Goal: Check status

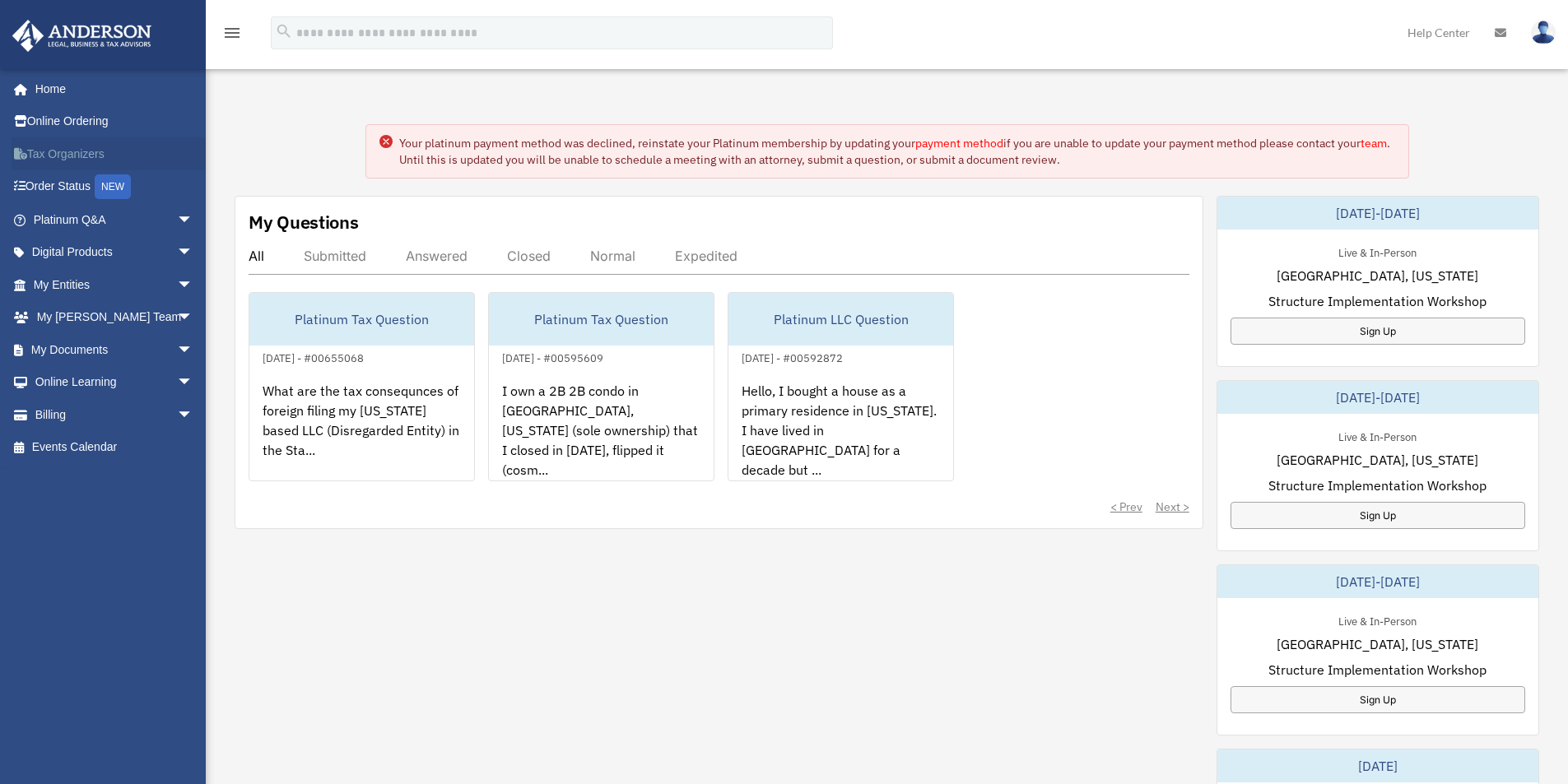
click at [70, 154] on link "Tax Organizers" at bounding box center [115, 153] width 206 height 33
click at [67, 280] on link "My Entities arrow_drop_down" at bounding box center [115, 284] width 206 height 33
click at [179, 288] on span "arrow_drop_down" at bounding box center [193, 285] width 33 height 34
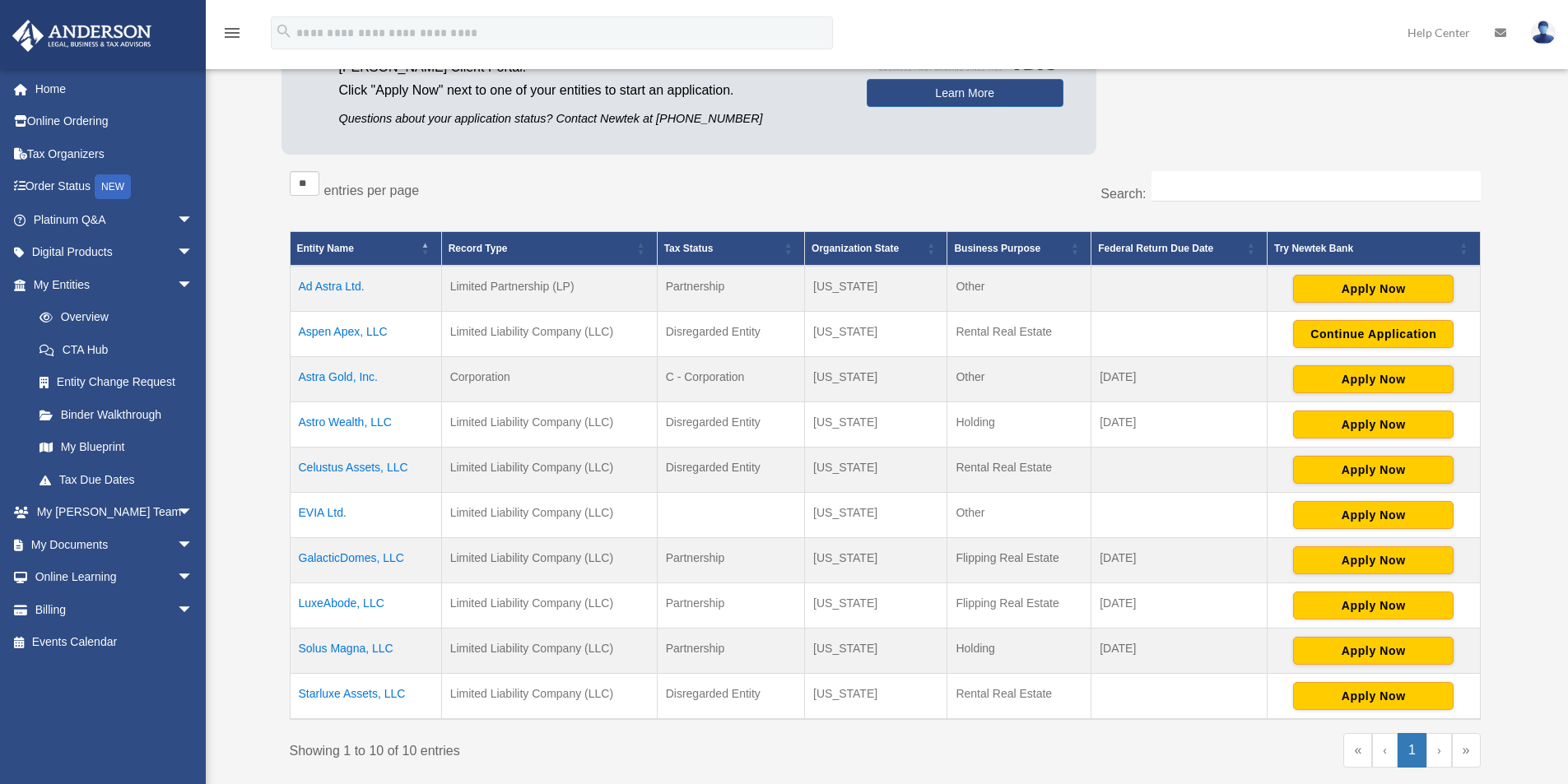
scroll to position [220, 0]
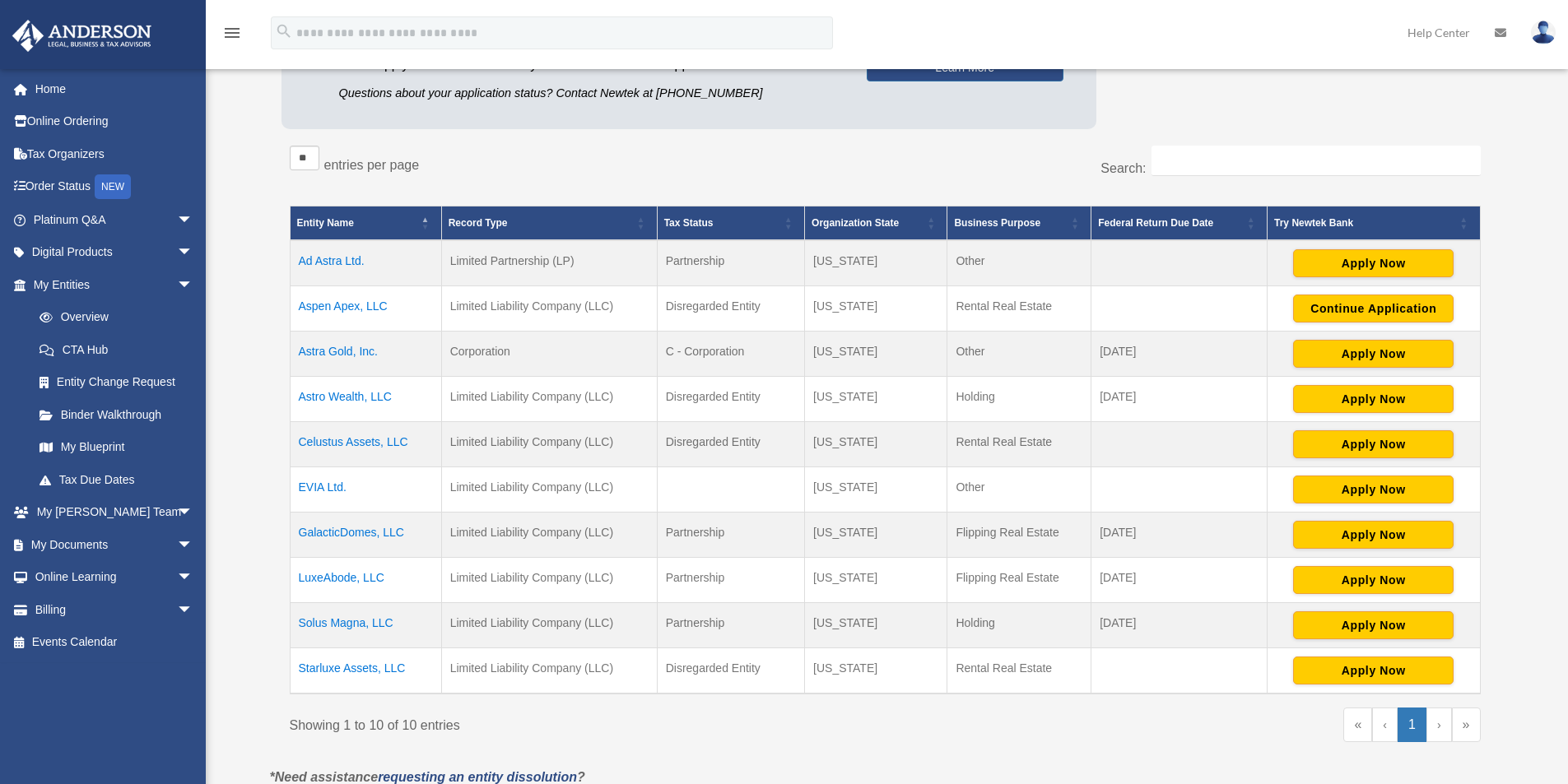
click at [1138, 579] on td "[DATE]" at bounding box center [1180, 580] width 176 height 45
click at [1138, 579] on td "March 15" at bounding box center [1180, 580] width 176 height 45
click at [1133, 620] on td "March 15" at bounding box center [1180, 626] width 176 height 45
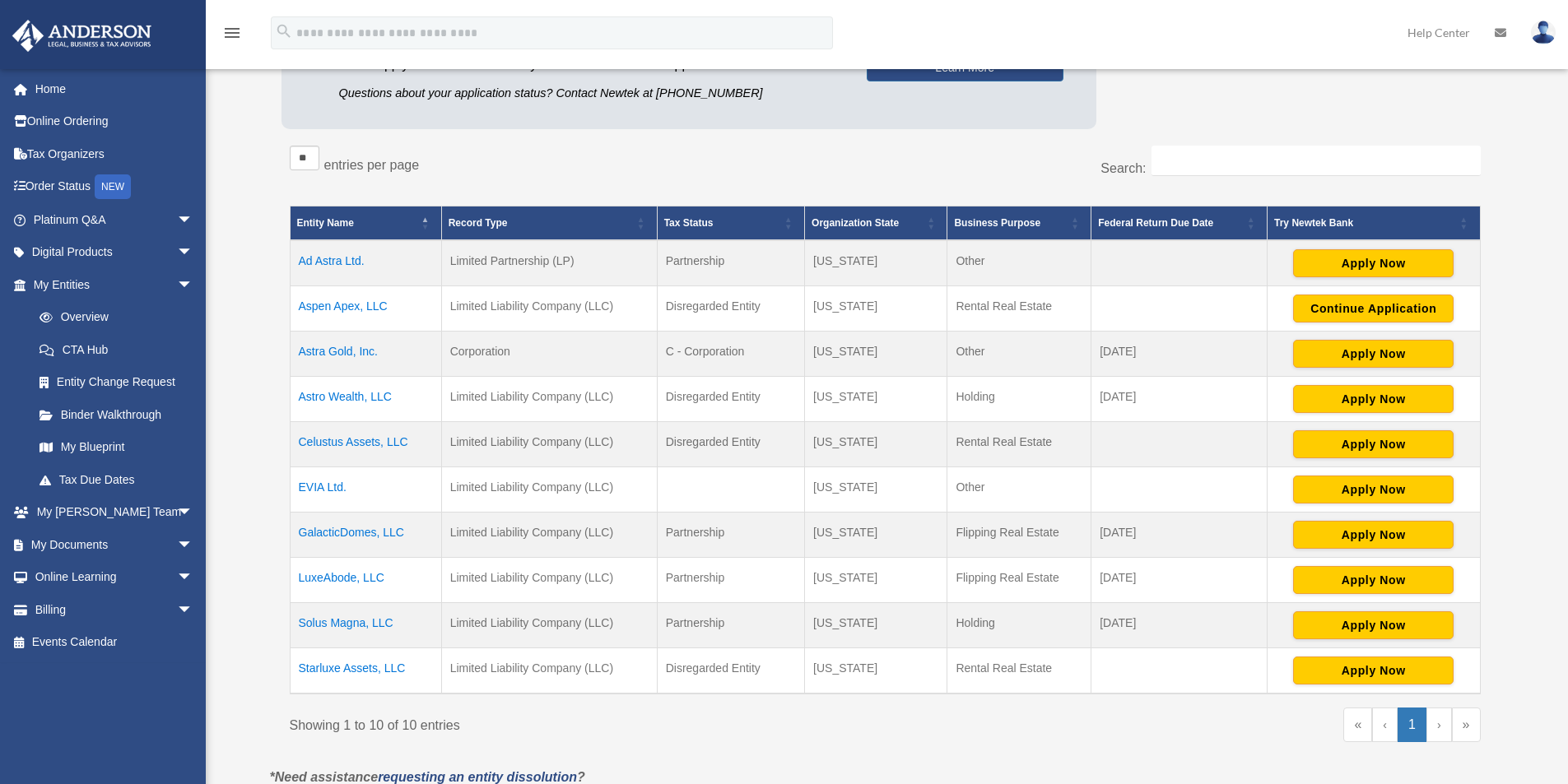
click at [1133, 620] on td "March 15" at bounding box center [1180, 626] width 176 height 45
click at [1111, 526] on td "March 15" at bounding box center [1180, 535] width 176 height 45
